Goal: Find specific page/section: Find specific page/section

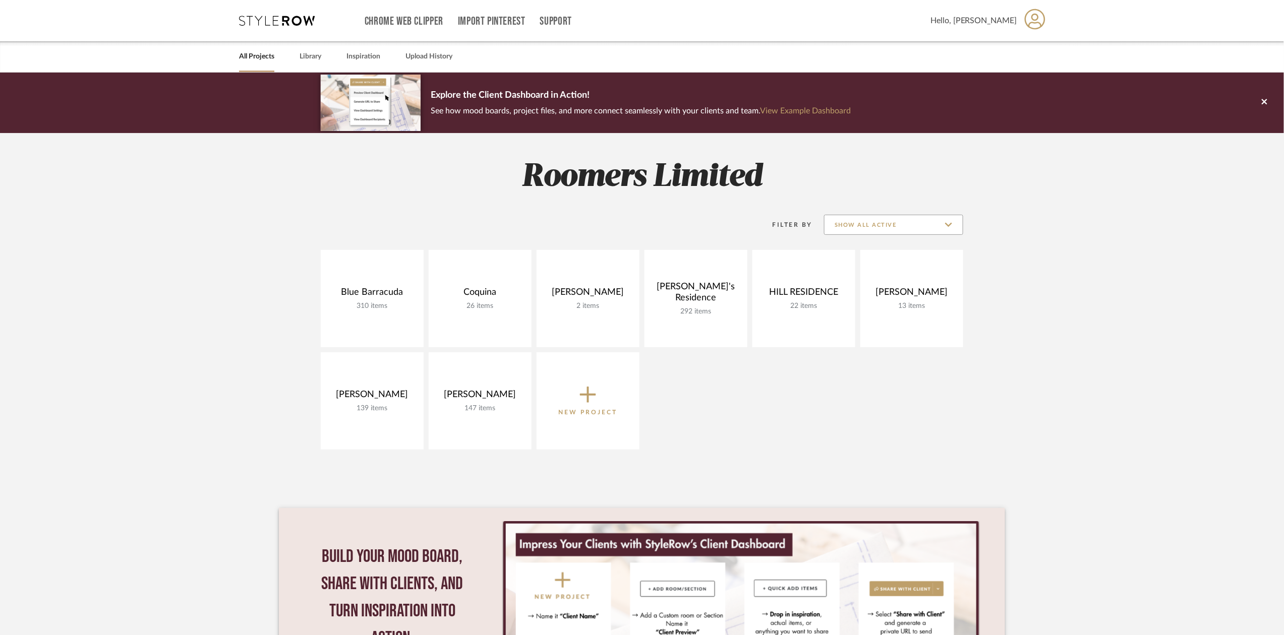
click at [952, 230] on input "Show All Active" at bounding box center [893, 225] width 139 height 20
click at [867, 305] on span "Archived" at bounding box center [893, 298] width 138 height 24
type input "Archived"
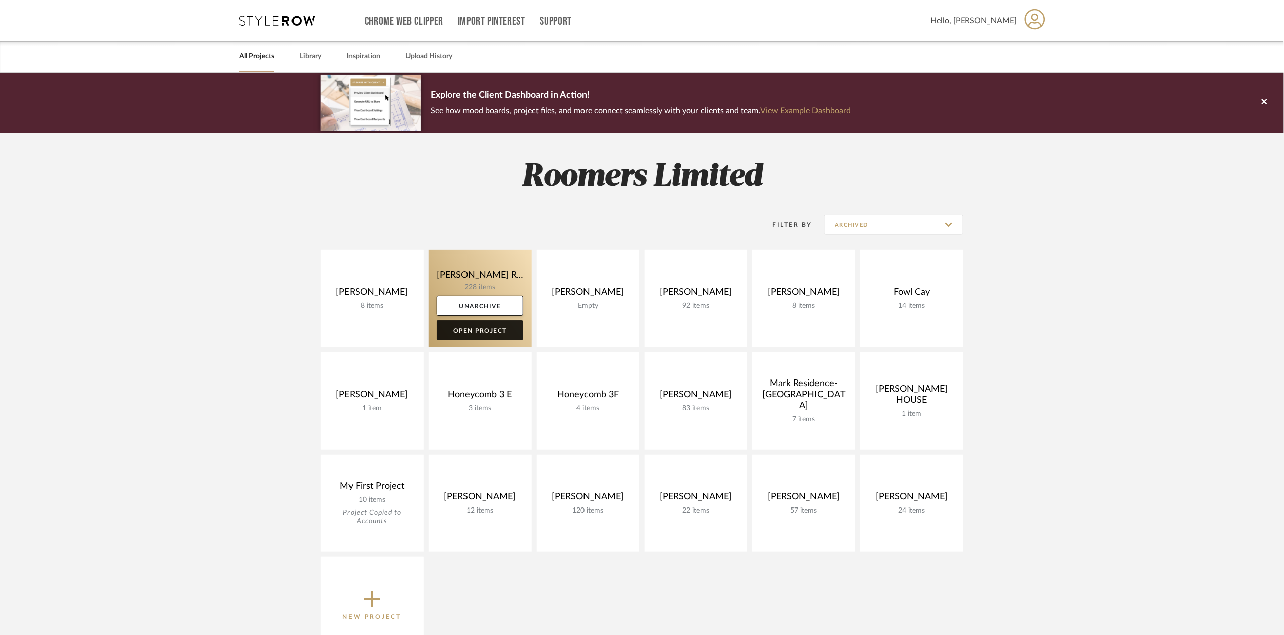
click at [511, 333] on link "Open Project" at bounding box center [480, 330] width 87 height 20
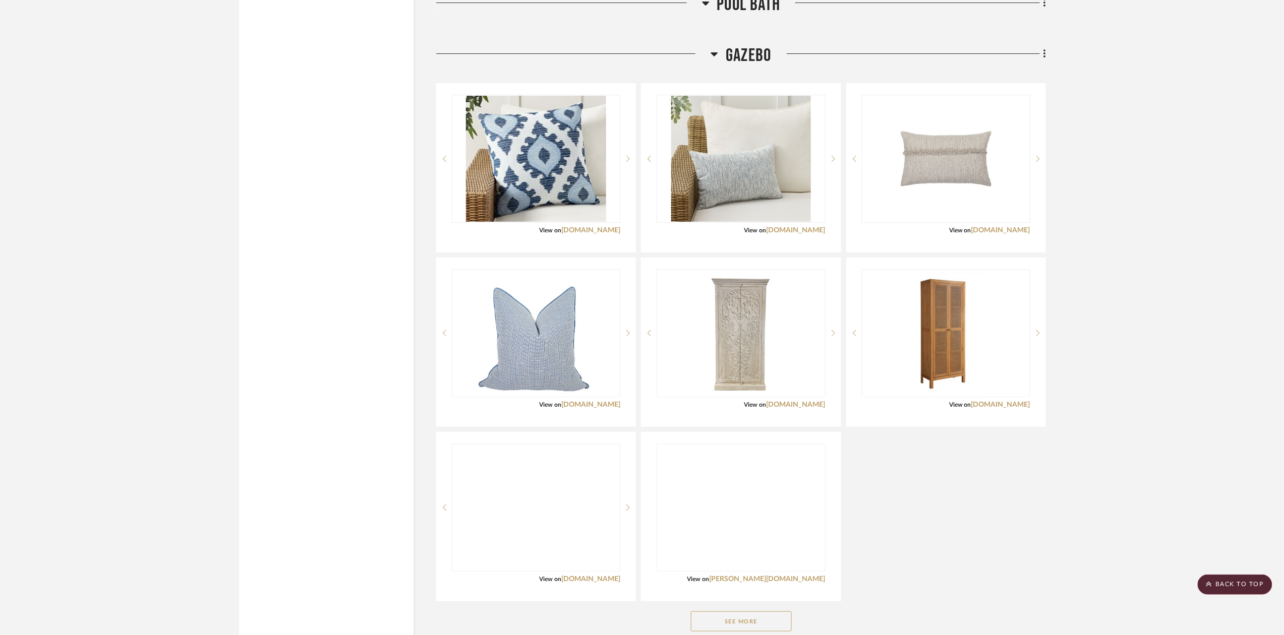
scroll to position [5781, 0]
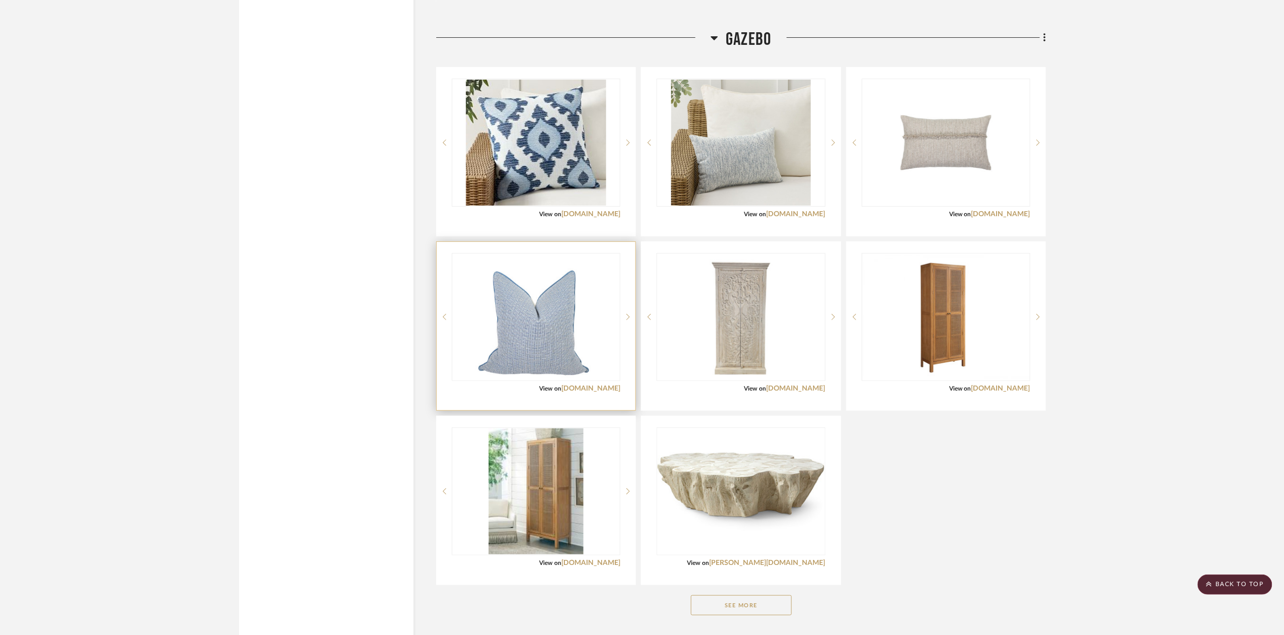
click at [565, 314] on div at bounding box center [536, 317] width 168 height 128
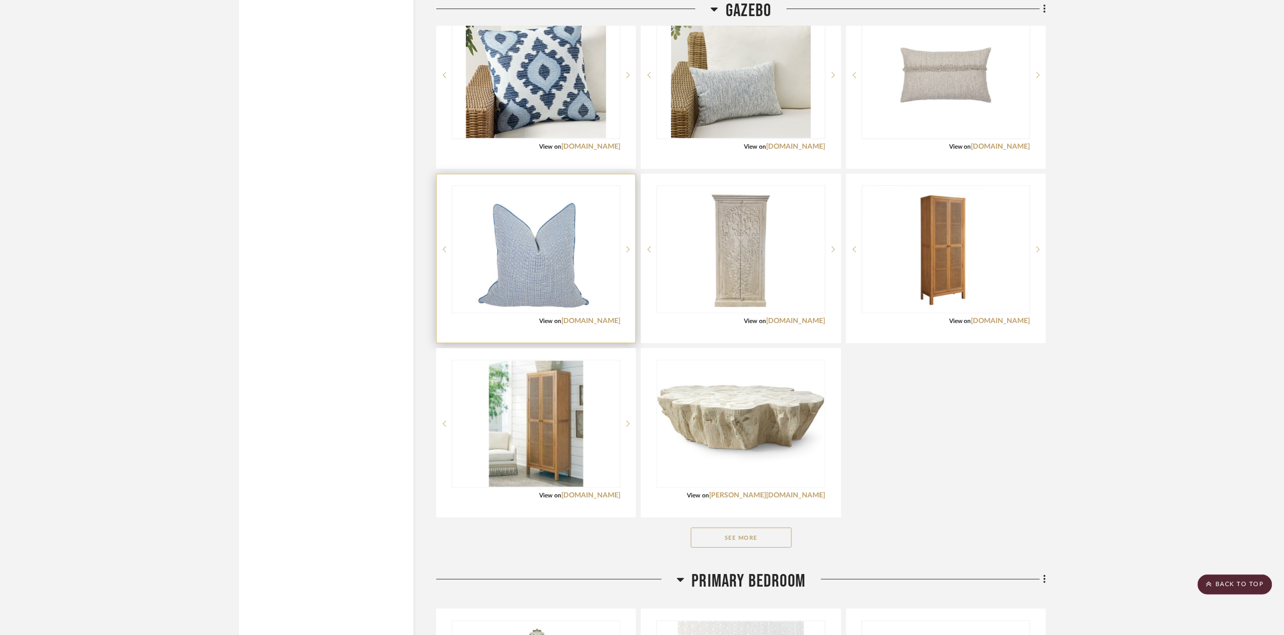
click at [570, 317] on div "View on coastalhomepillows.com" at bounding box center [536, 321] width 168 height 9
click at [572, 318] on link "coastalhomepillows.com" at bounding box center [590, 321] width 59 height 7
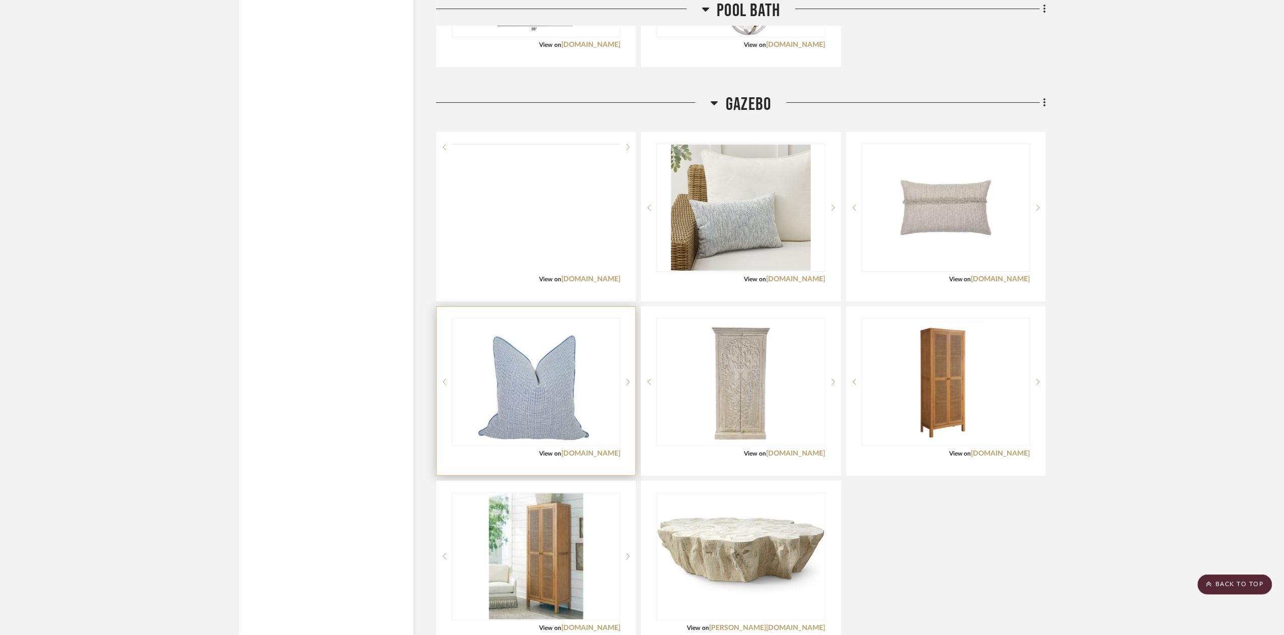
scroll to position [5714, 0]
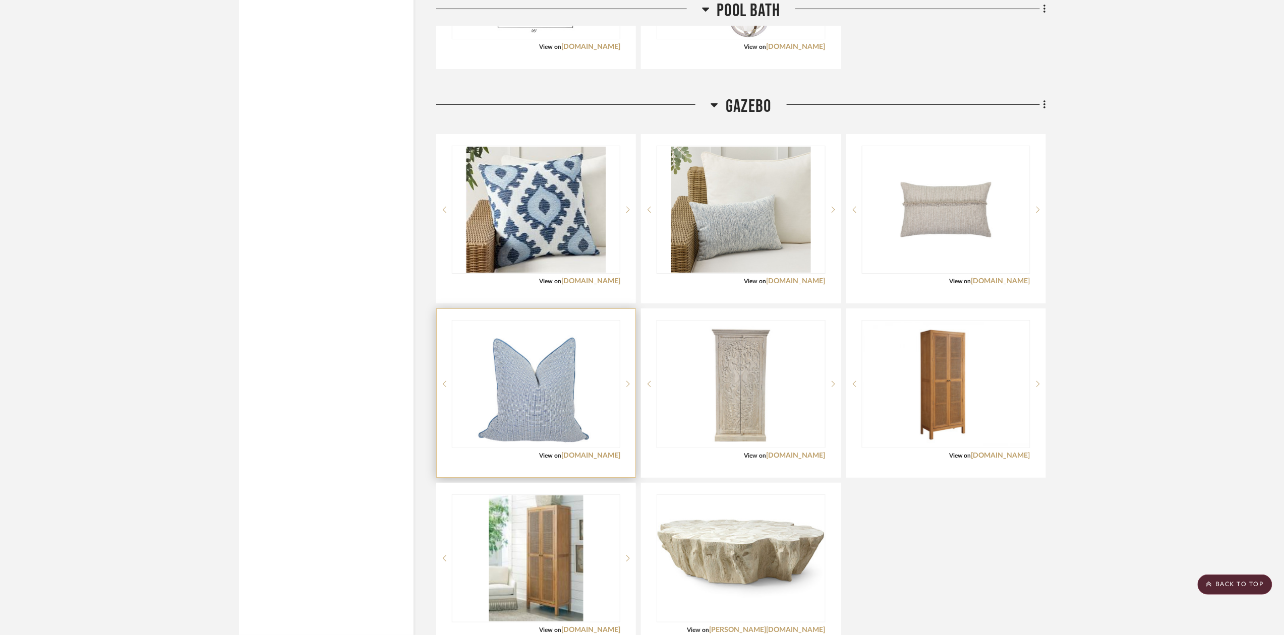
click at [507, 332] on img "0" at bounding box center [536, 384] width 126 height 126
click at [627, 381] on icon at bounding box center [628, 384] width 4 height 7
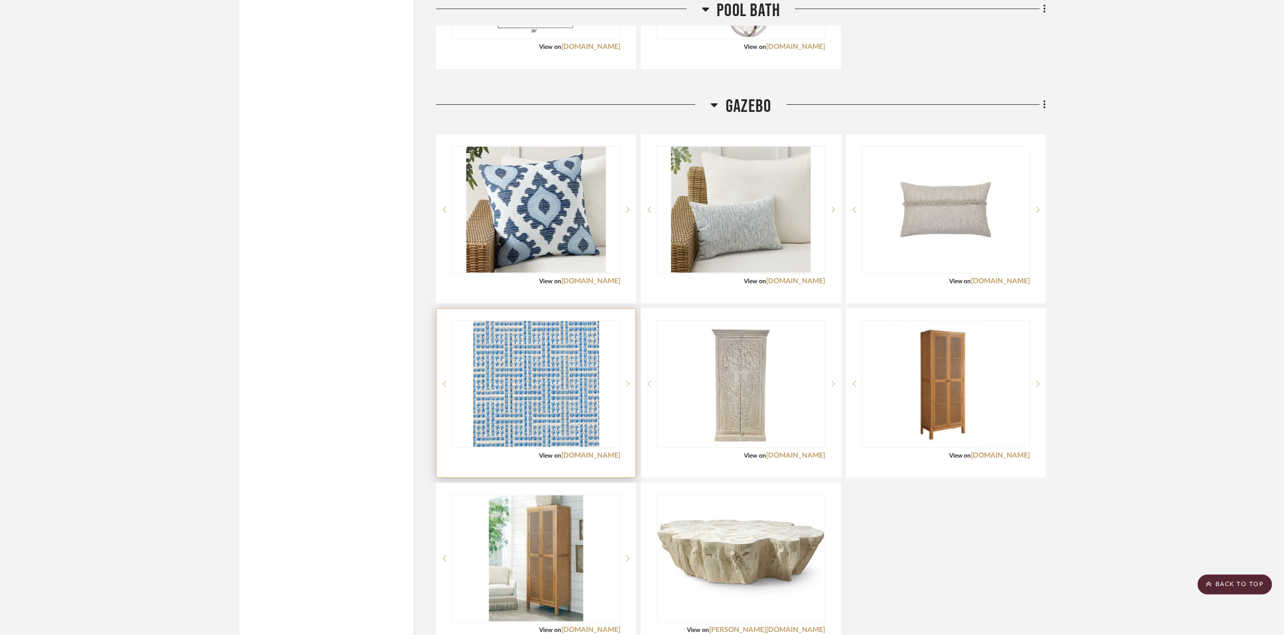
click at [627, 381] on icon at bounding box center [628, 384] width 4 height 7
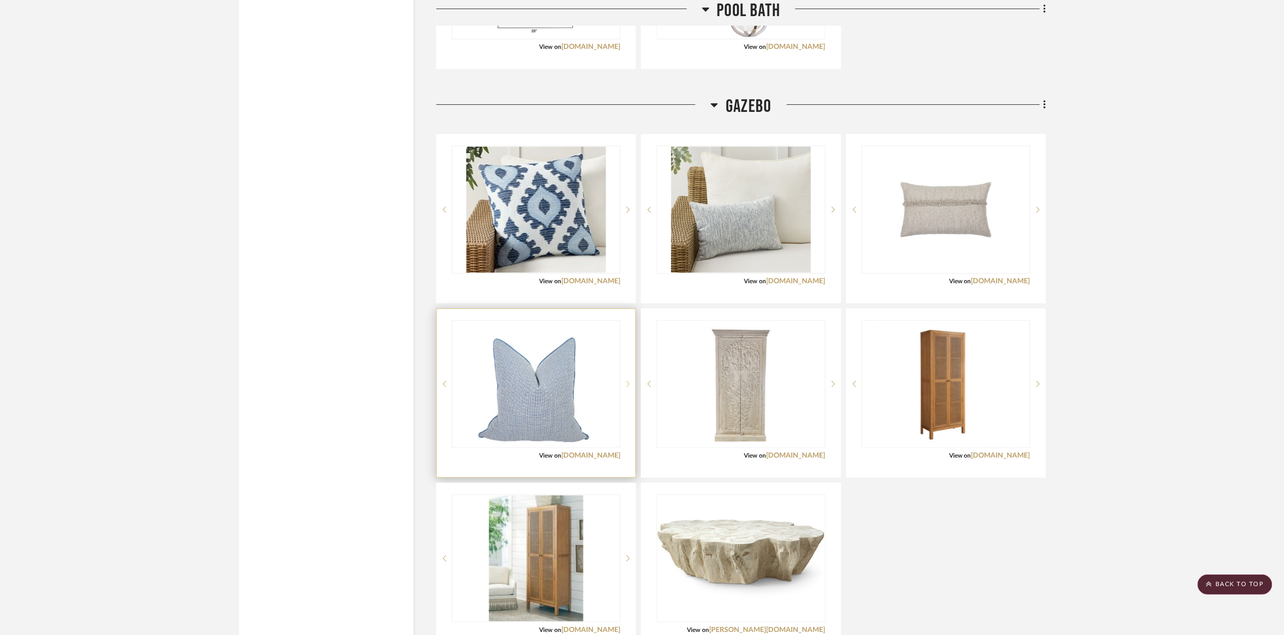
click at [627, 381] on icon at bounding box center [628, 384] width 4 height 7
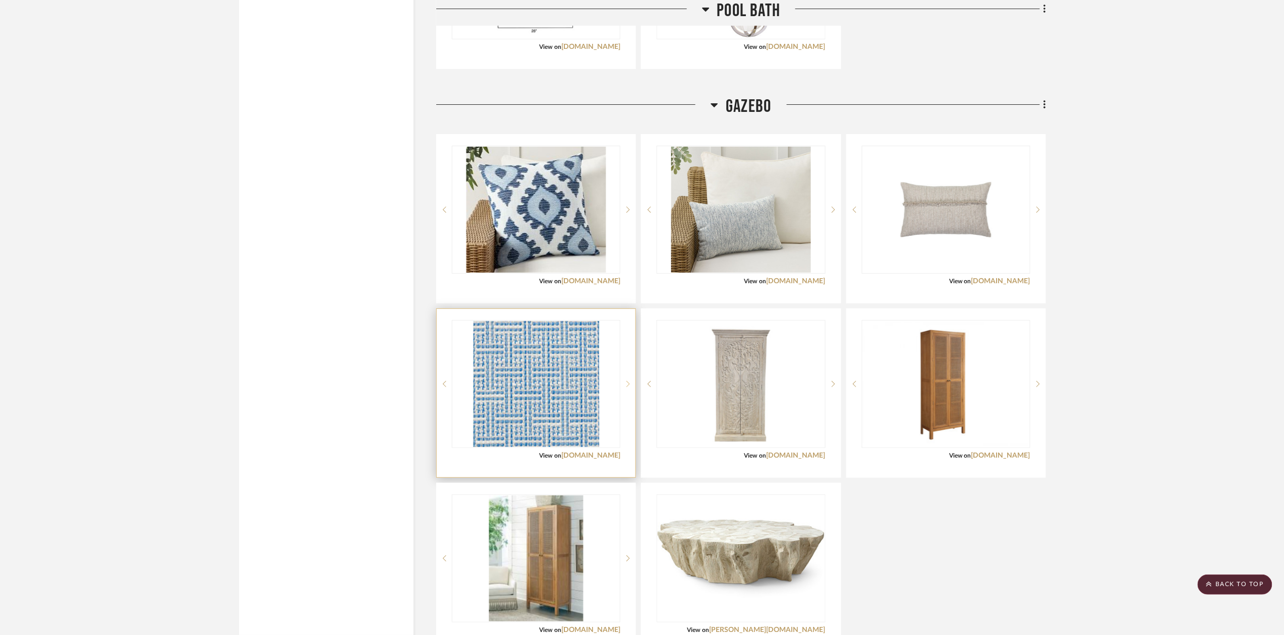
click at [627, 381] on icon at bounding box center [628, 384] width 4 height 7
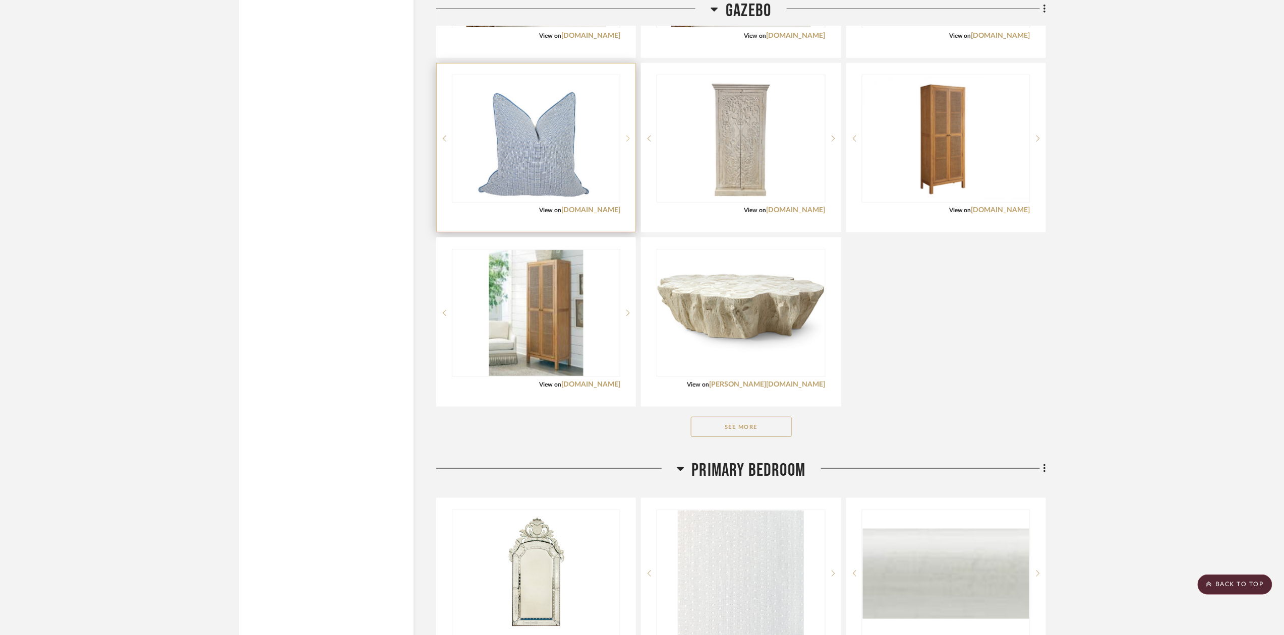
scroll to position [5983, 0]
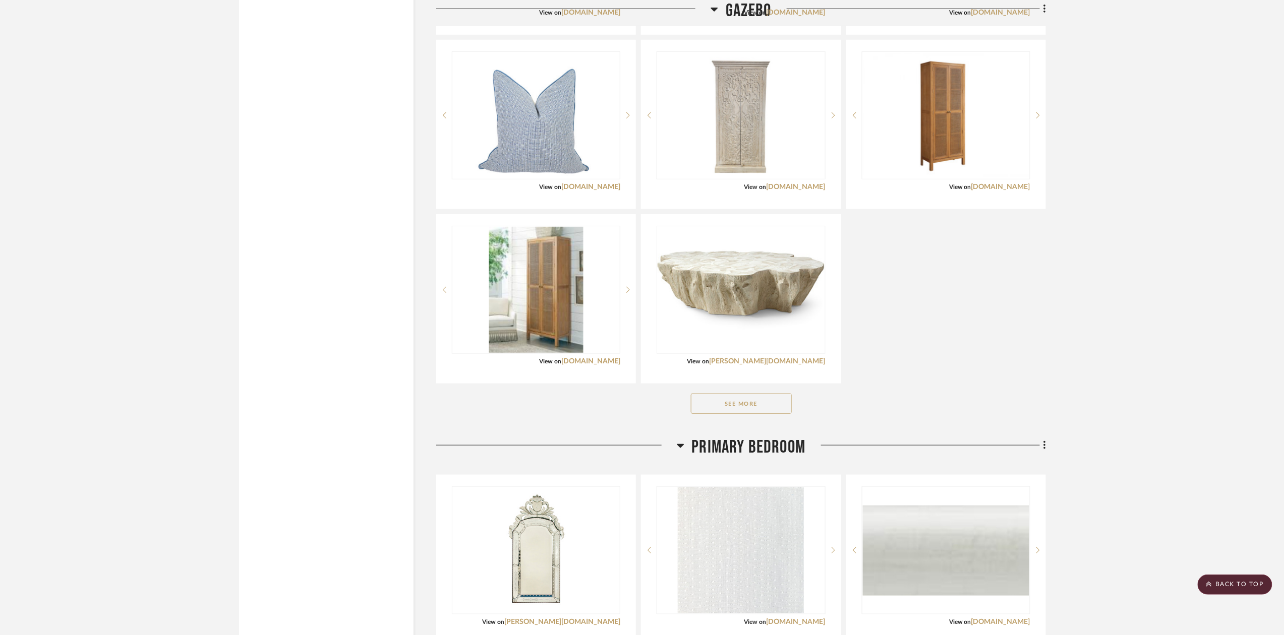
click at [736, 394] on button "See More" at bounding box center [741, 404] width 101 height 20
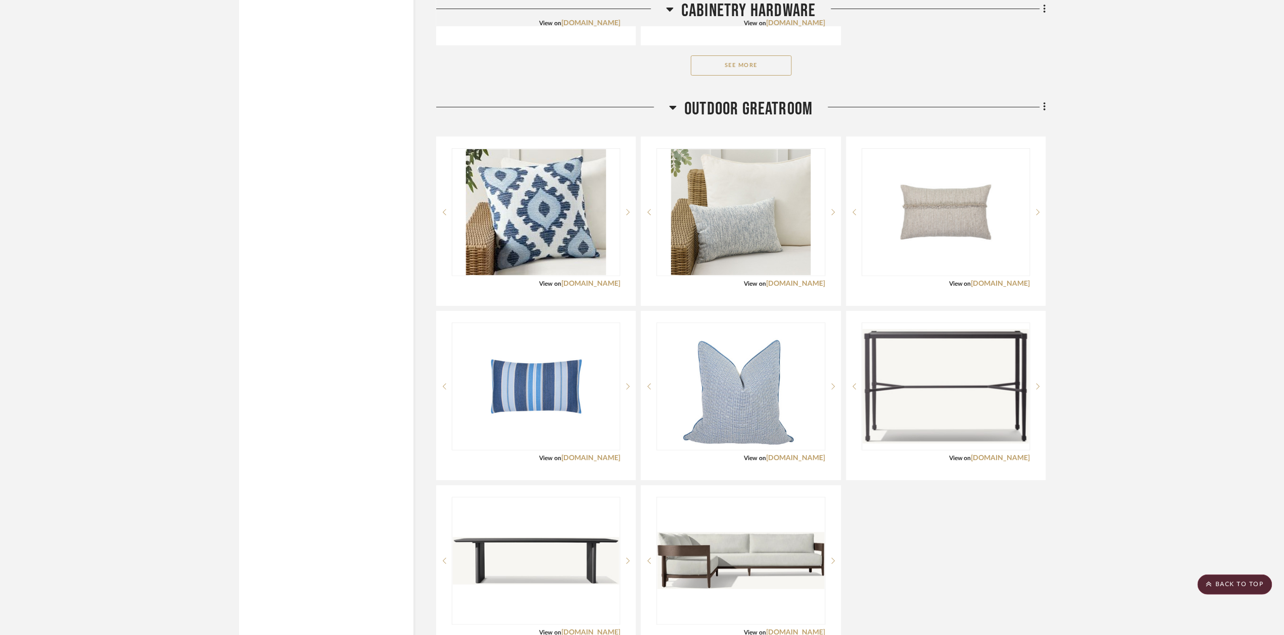
scroll to position [9613, 0]
